Goal: Navigation & Orientation: Find specific page/section

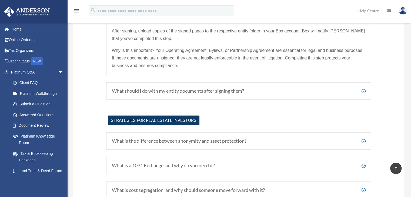
scroll to position [1169, 0]
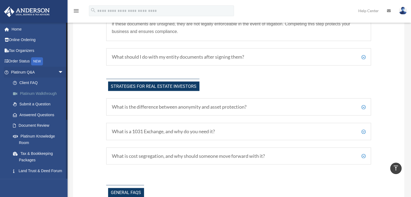
click at [35, 94] on link "Platinum Walkthrough" at bounding box center [40, 93] width 64 height 11
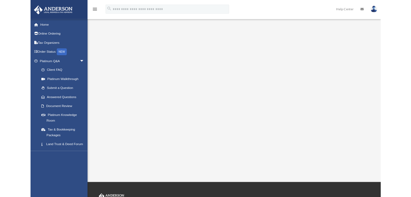
scroll to position [31, 0]
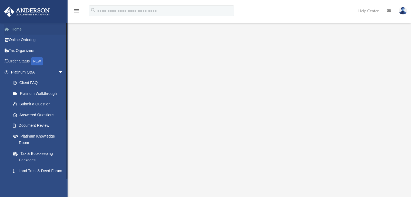
click at [14, 29] on link "Home" at bounding box center [38, 29] width 68 height 11
